Goal: Information Seeking & Learning: Learn about a topic

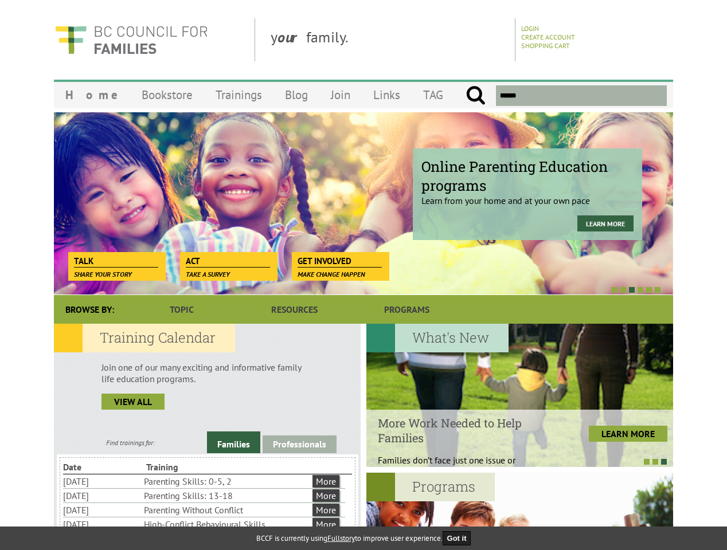
click at [363, 284] on div at bounding box center [350, 289] width 619 height 11
click at [351, 289] on div at bounding box center [350, 289] width 619 height 11
click at [233, 442] on link "Families" at bounding box center [233, 442] width 53 height 22
click at [299, 444] on link "Professionals" at bounding box center [299, 444] width 74 height 18
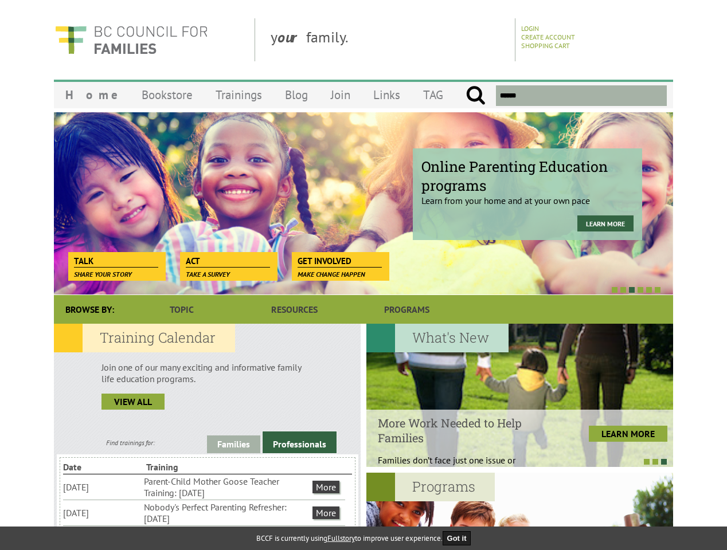
click at [204, 512] on li "Nobody's Perfect Parenting Refresher: [DATE]" at bounding box center [227, 512] width 166 height 25
click at [519, 395] on div at bounding box center [519, 395] width 307 height 143
click at [513, 461] on div at bounding box center [513, 461] width 307 height 11
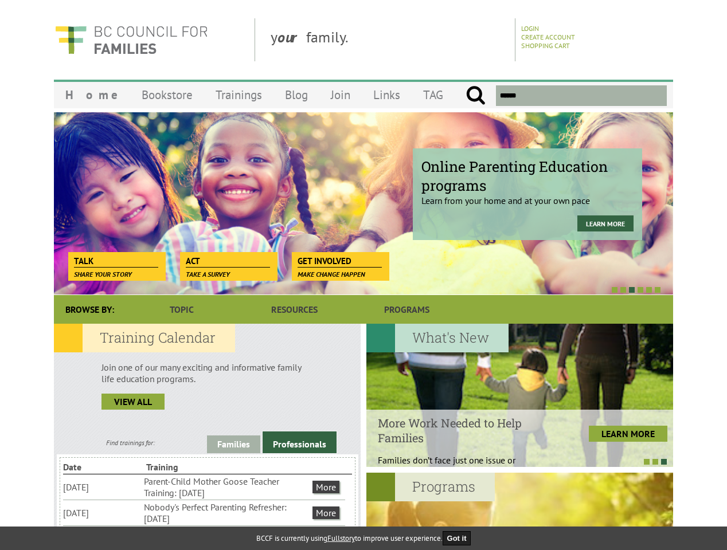
click at [519, 511] on div at bounding box center [519, 544] width 307 height 143
click at [460, 538] on button "Got it" at bounding box center [456, 538] width 29 height 14
